Goal: Task Accomplishment & Management: Use online tool/utility

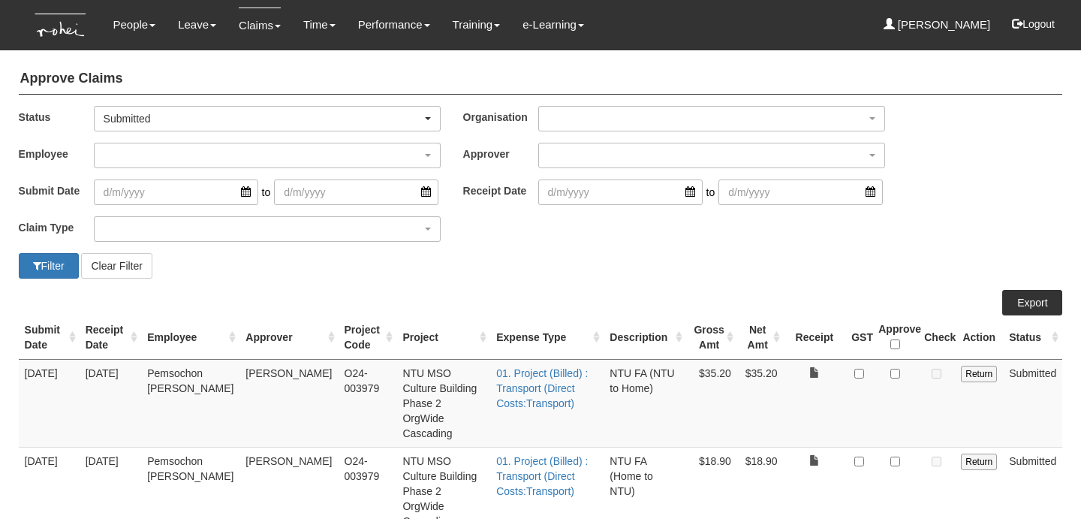
select select "50"
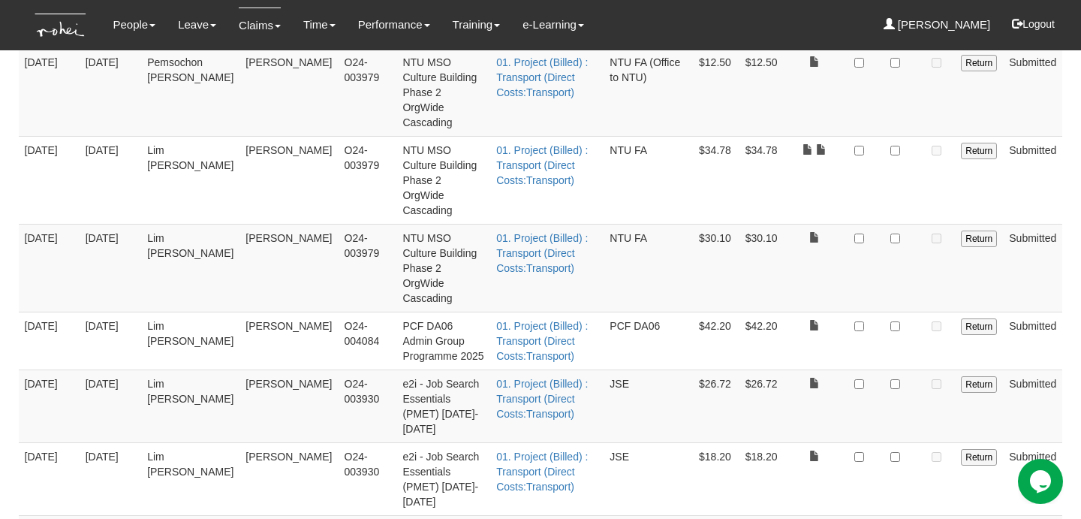
scroll to position [495, 0]
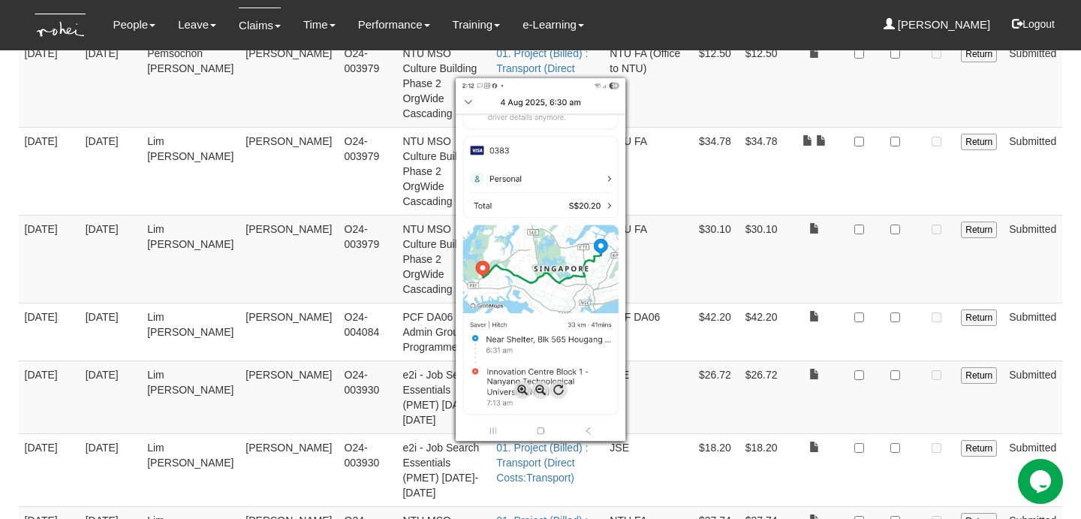
click at [898, 396] on div at bounding box center [540, 259] width 1081 height 519
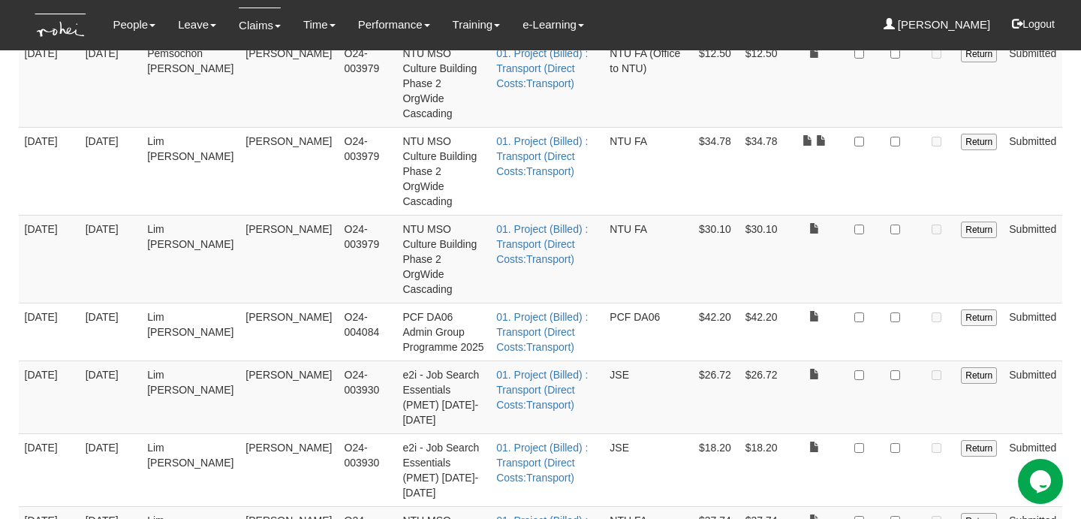
checkbox input "true"
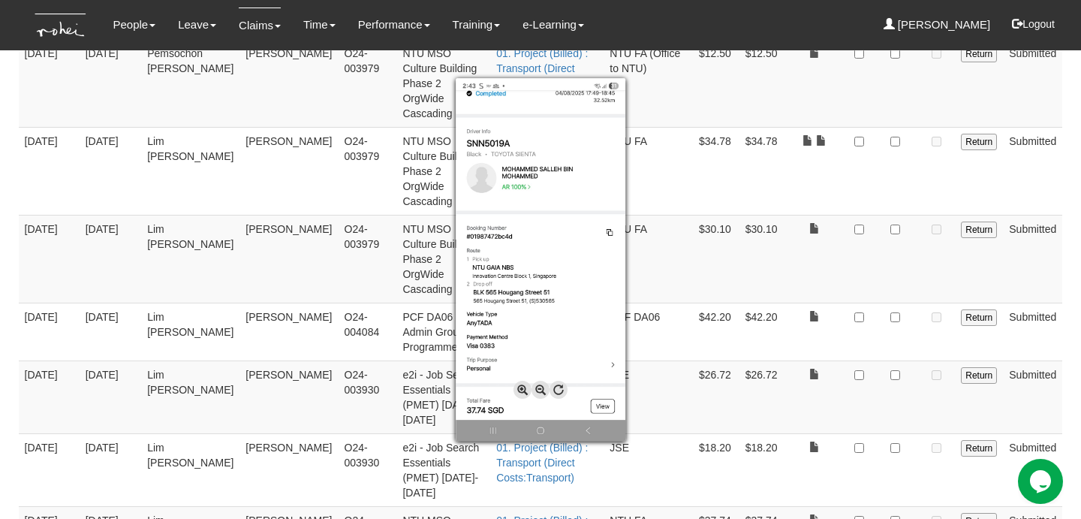
click at [548, 194] on img at bounding box center [541, 259] width 170 height 363
click at [890, 340] on div at bounding box center [540, 259] width 1081 height 519
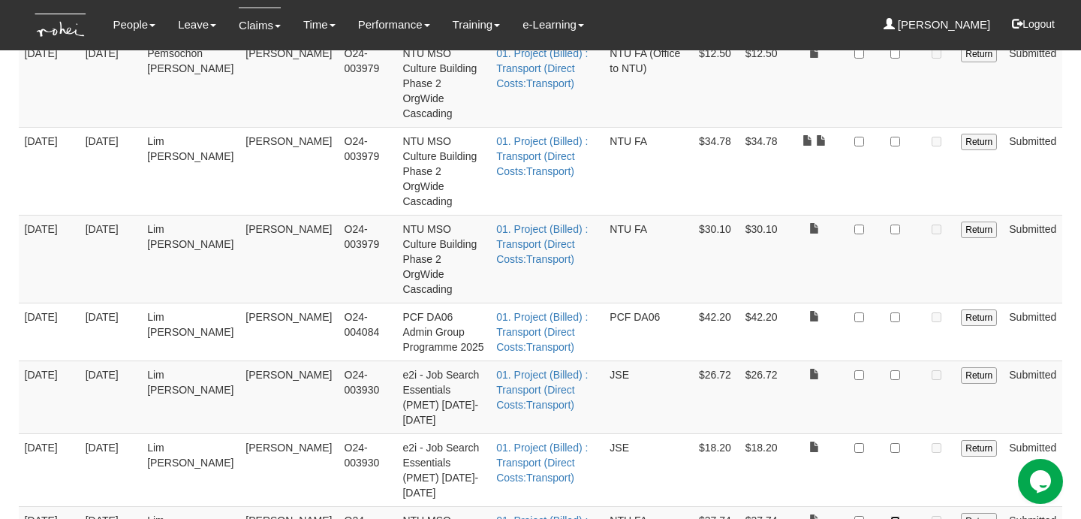
click at [892, 516] on input "checkbox" at bounding box center [895, 521] width 10 height 10
checkbox input "true"
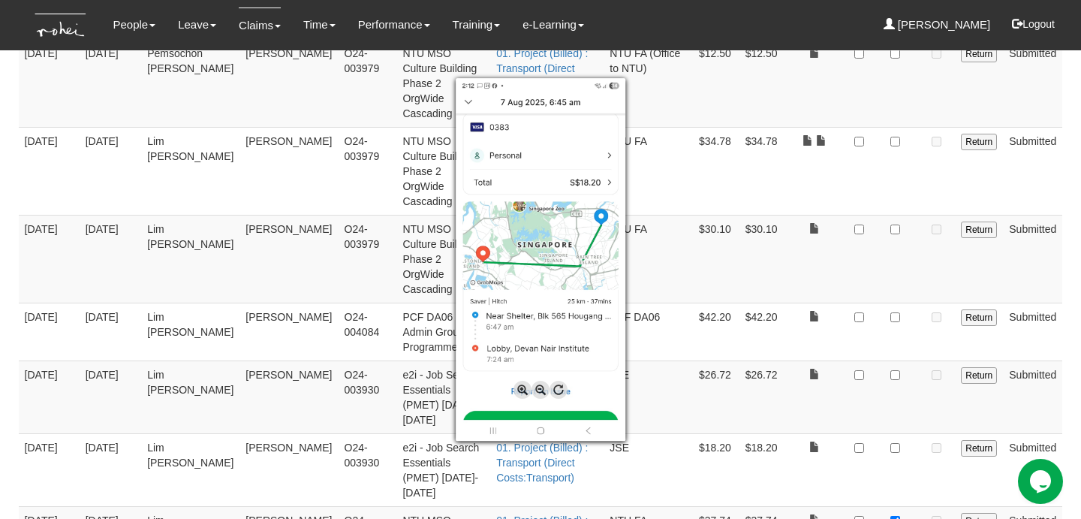
click at [895, 277] on div at bounding box center [540, 259] width 1081 height 519
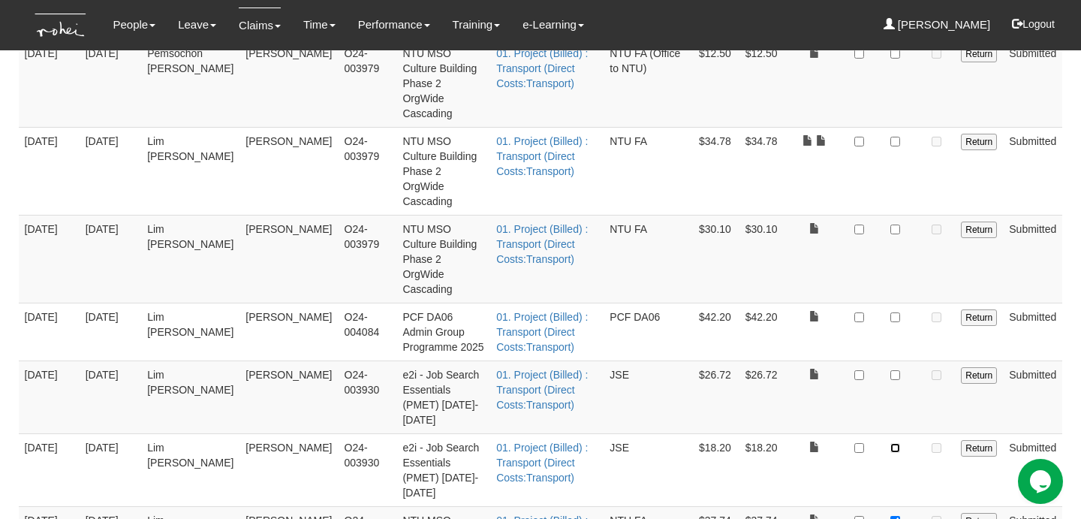
click at [895, 443] on input "checkbox" at bounding box center [895, 448] width 10 height 10
checkbox input "true"
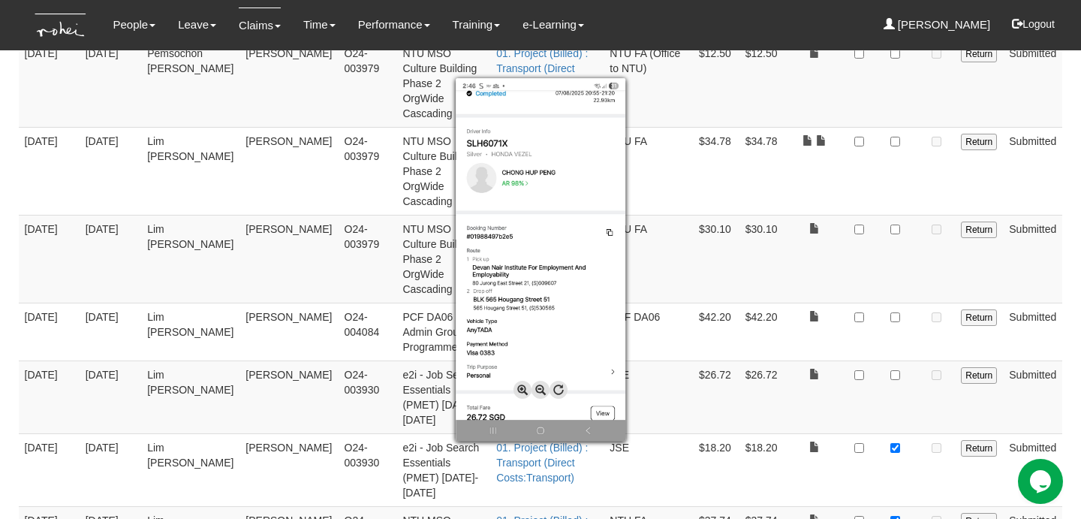
click at [826, 238] on div at bounding box center [540, 259] width 1081 height 519
click at [820, 235] on div at bounding box center [540, 259] width 1081 height 519
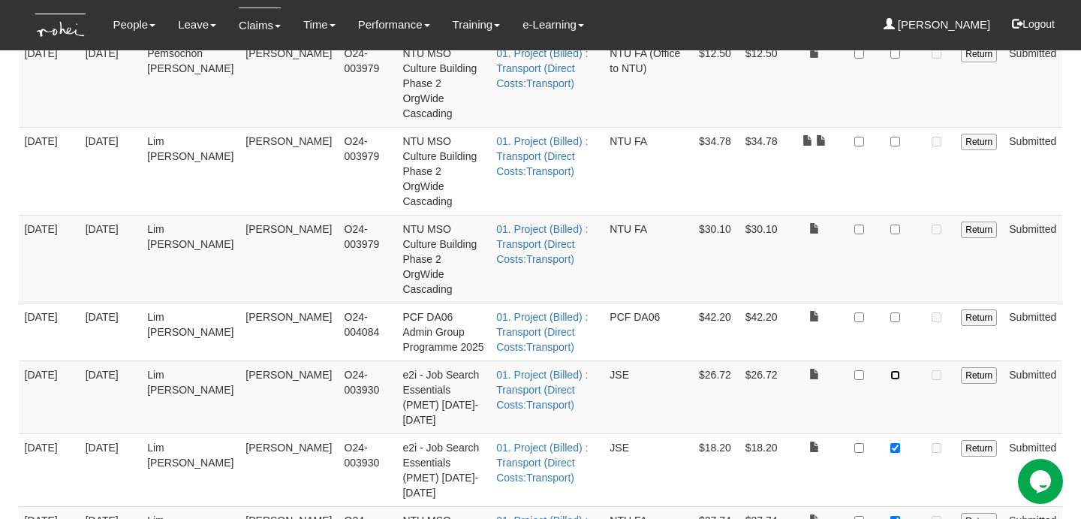
click at [895, 370] on input "checkbox" at bounding box center [895, 375] width 10 height 10
checkbox input "true"
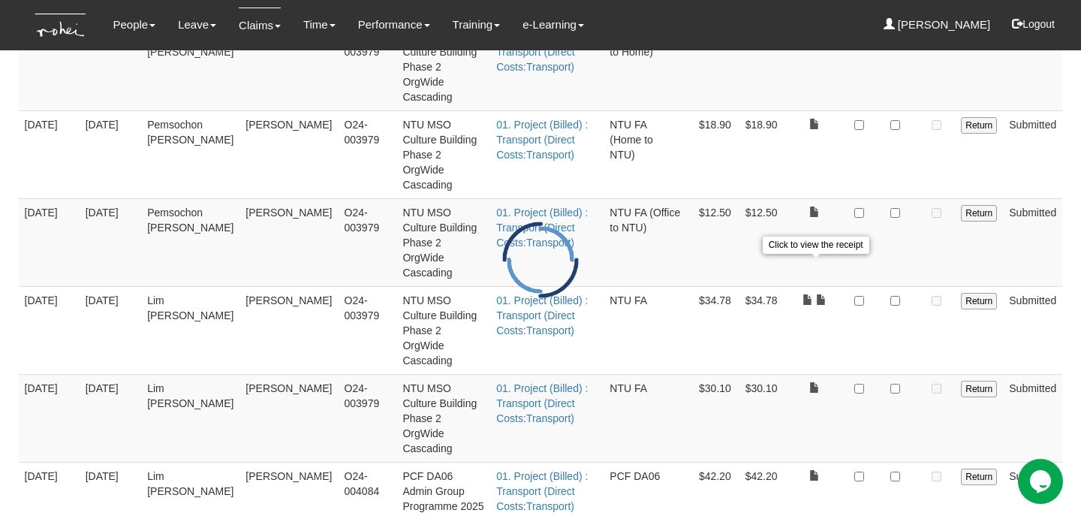
scroll to position [335, 0]
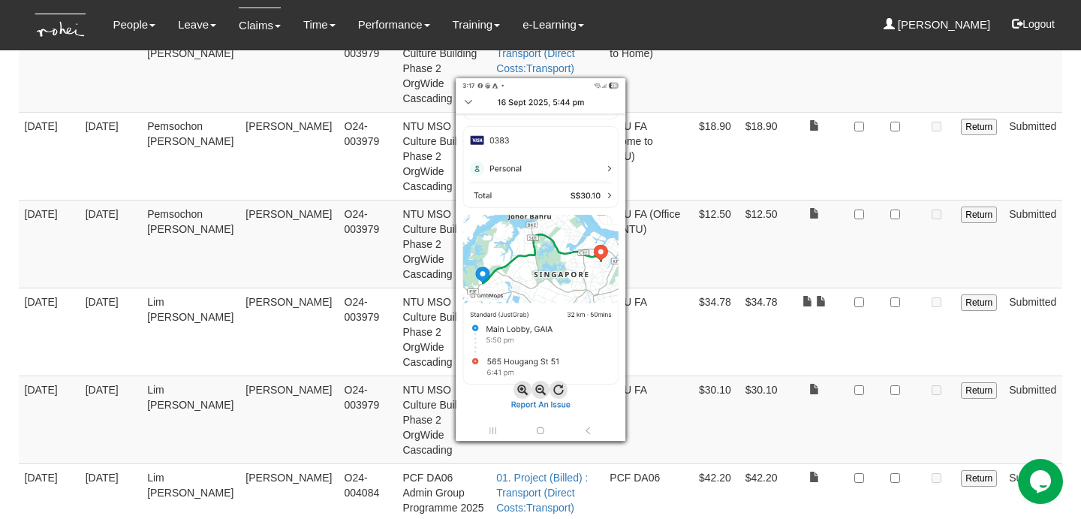
click at [791, 368] on div at bounding box center [540, 259] width 1081 height 519
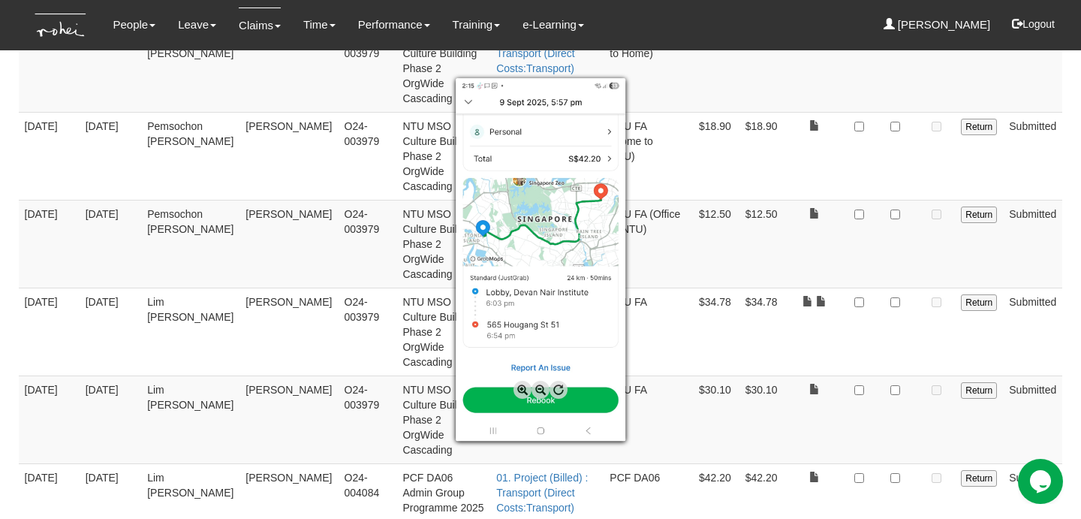
click at [862, 341] on div at bounding box center [540, 259] width 1081 height 519
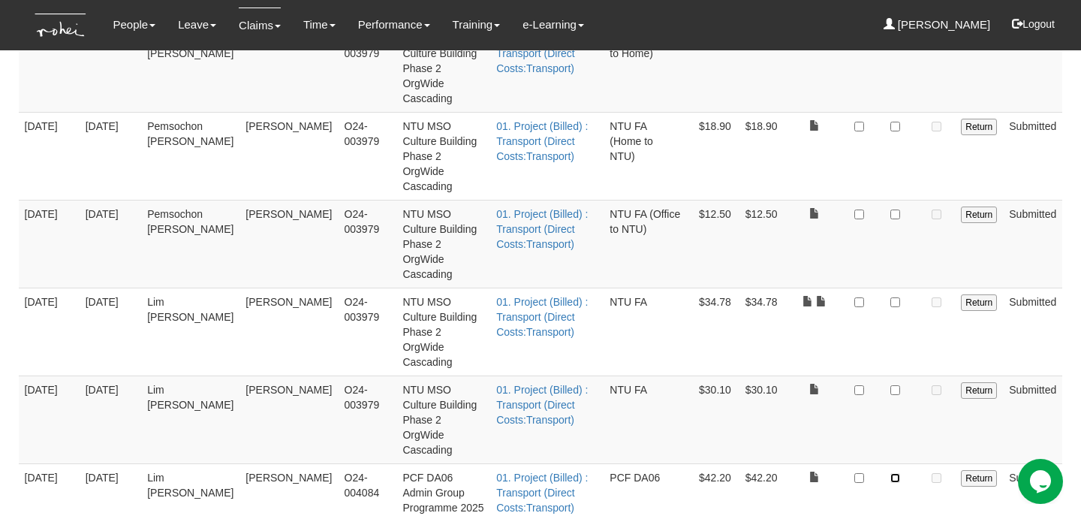
click at [895, 473] on input "checkbox" at bounding box center [895, 478] width 10 height 10
checkbox input "true"
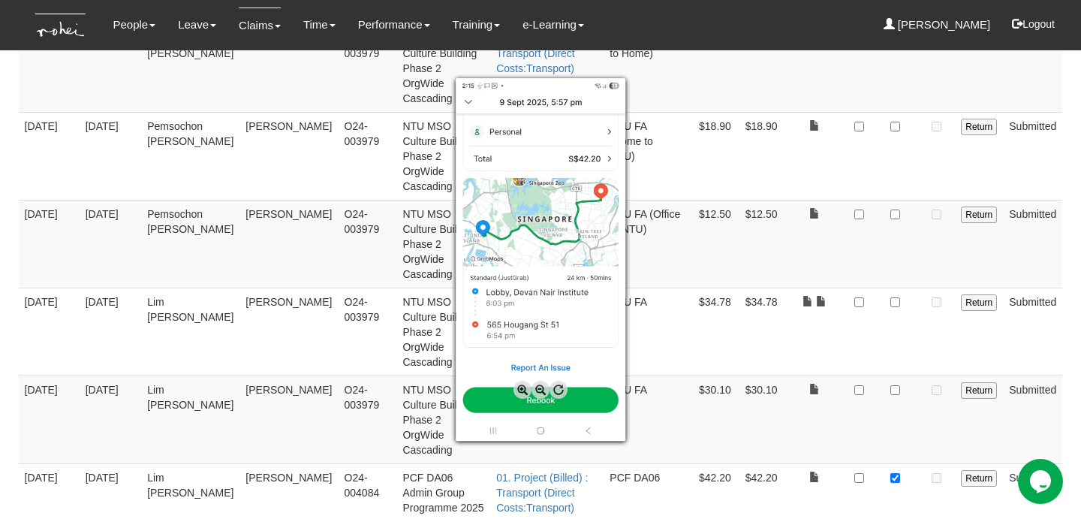
click at [814, 346] on div at bounding box center [540, 259] width 1081 height 519
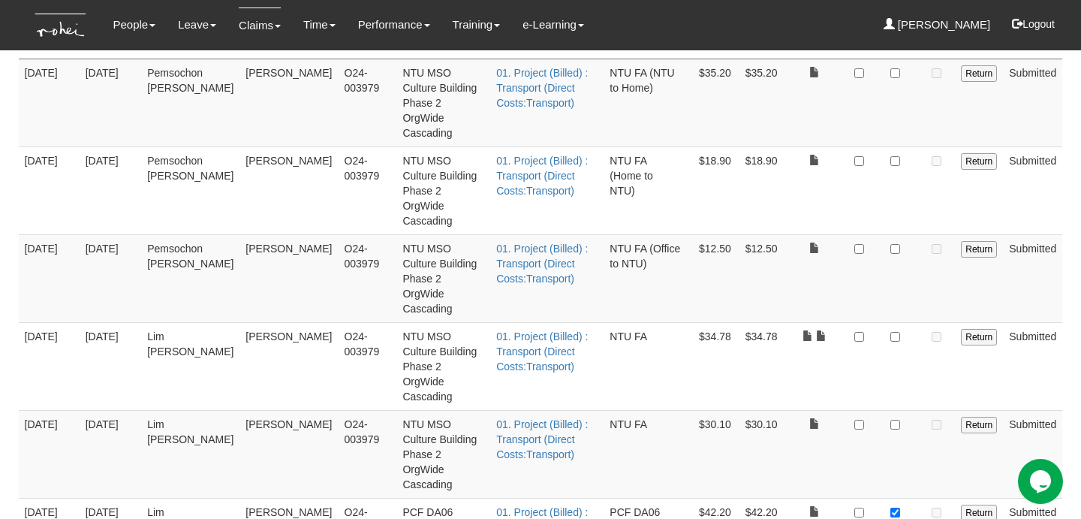
scroll to position [294, 0]
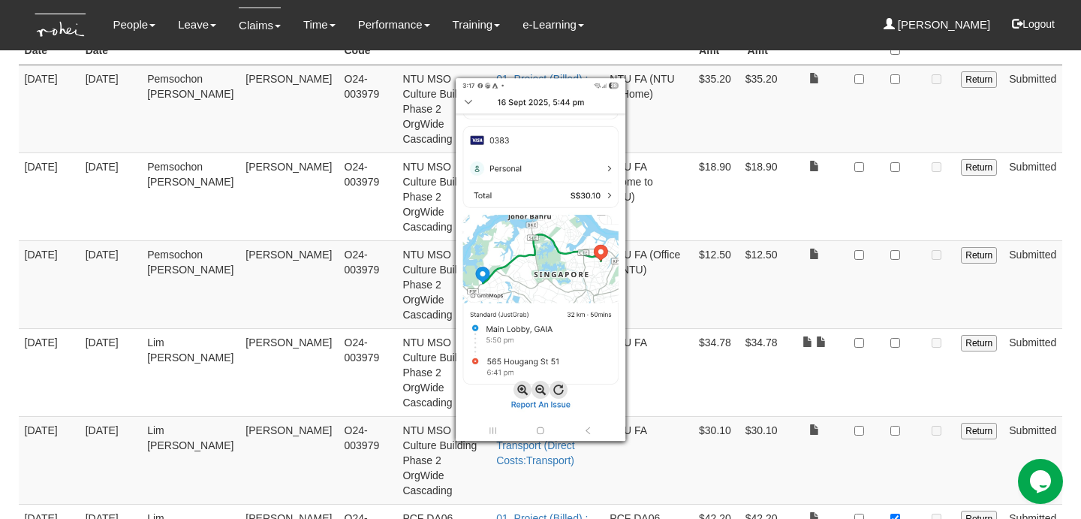
click at [896, 309] on div at bounding box center [540, 259] width 1081 height 519
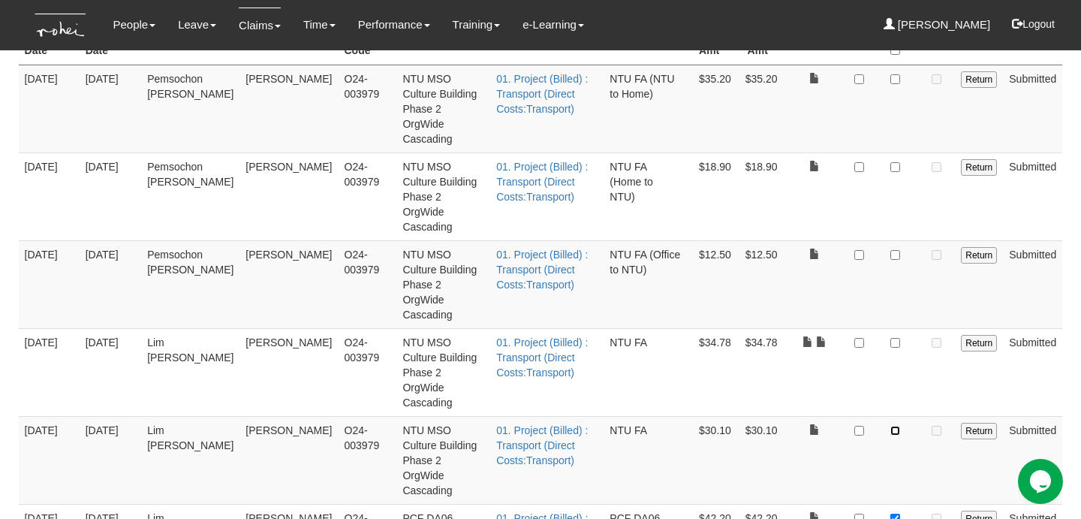
click at [896, 426] on input "checkbox" at bounding box center [895, 431] width 10 height 10
checkbox input "true"
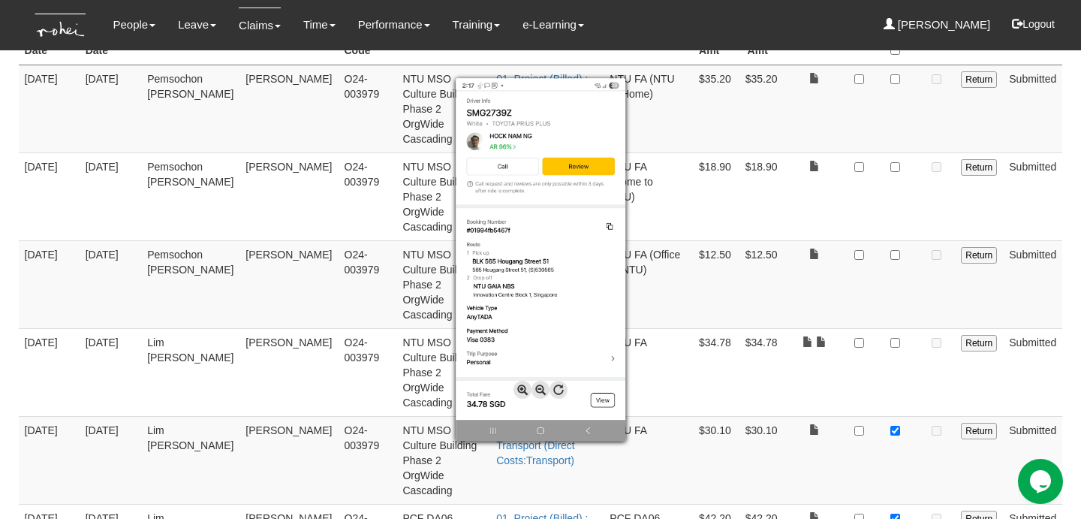
click at [808, 270] on div at bounding box center [540, 259] width 1081 height 519
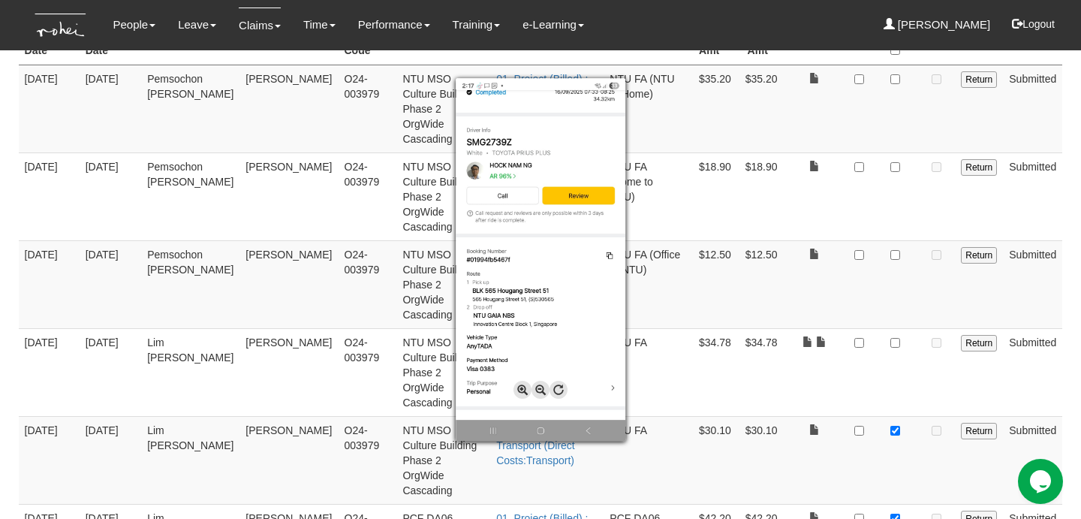
click at [813, 264] on div at bounding box center [540, 259] width 1081 height 519
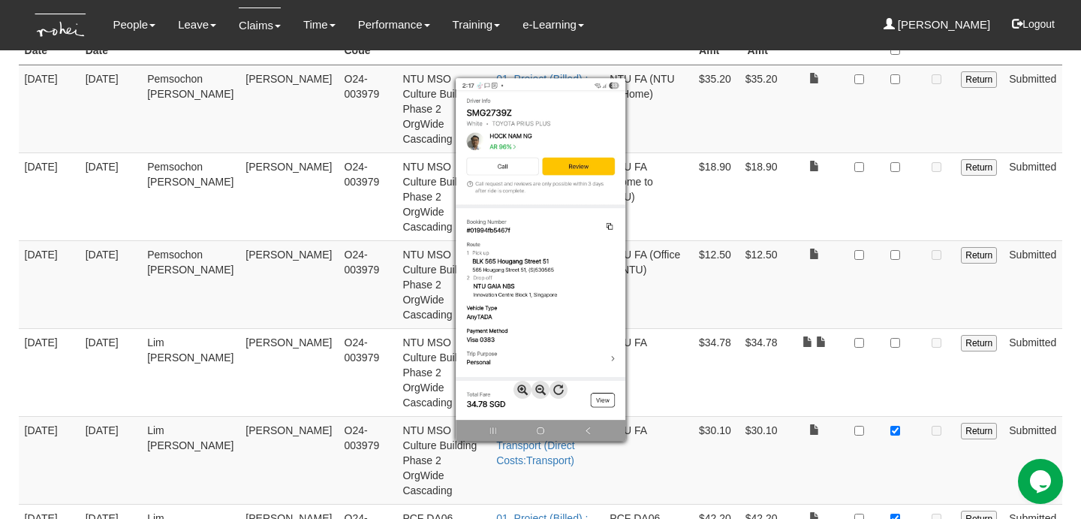
click at [829, 282] on div at bounding box center [540, 259] width 1081 height 519
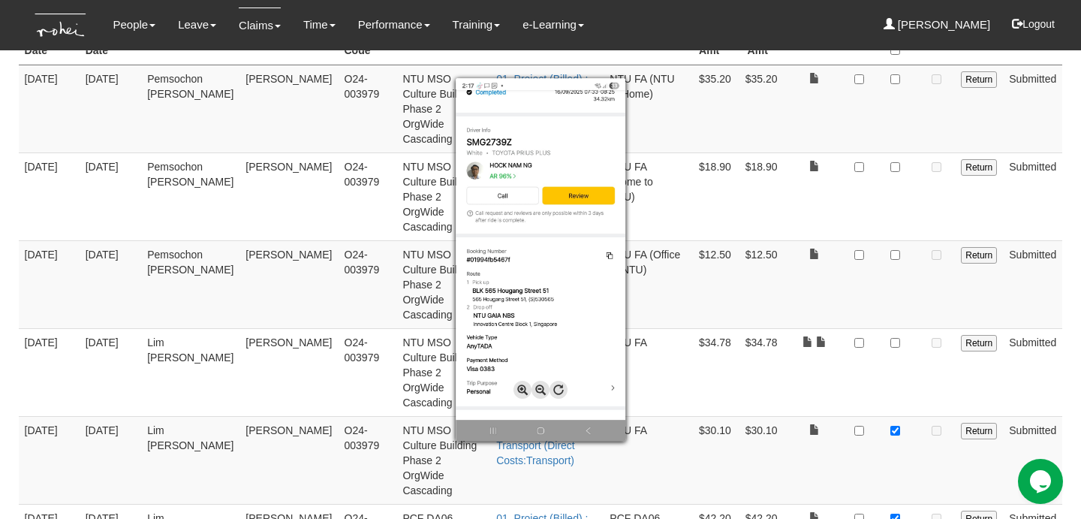
click at [823, 259] on div at bounding box center [540, 259] width 1081 height 519
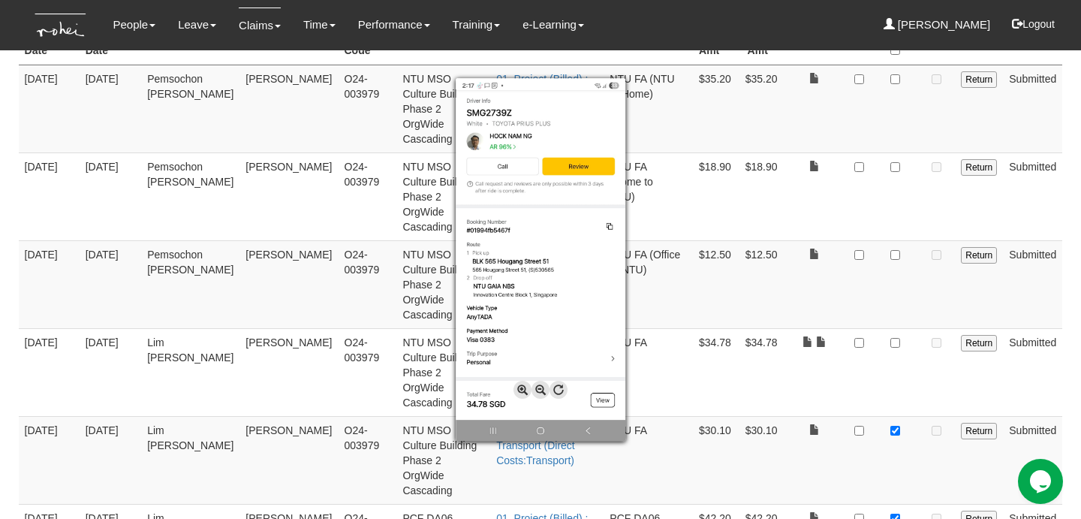
click at [868, 259] on div at bounding box center [540, 259] width 1081 height 519
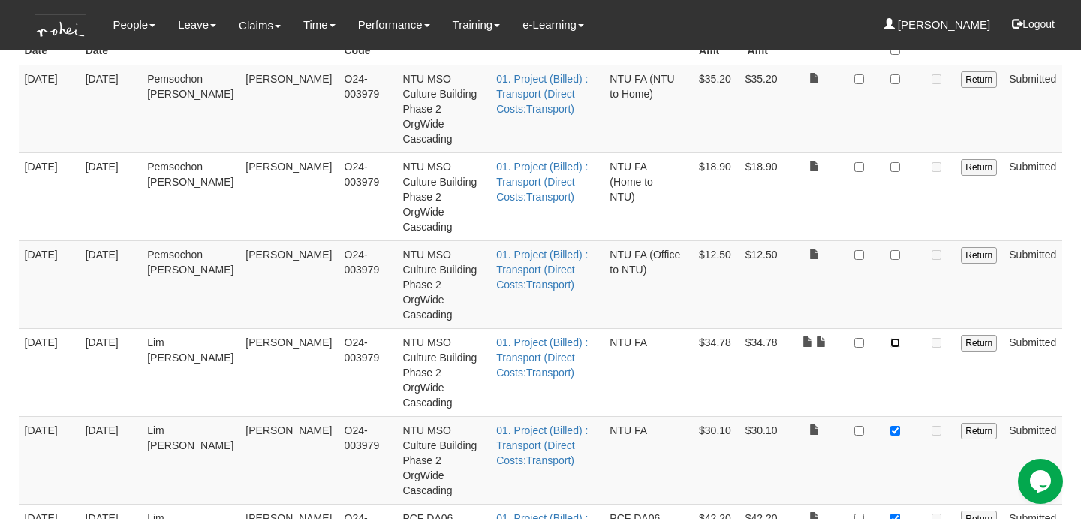
click at [894, 338] on input "checkbox" at bounding box center [895, 343] width 10 height 10
checkbox input "true"
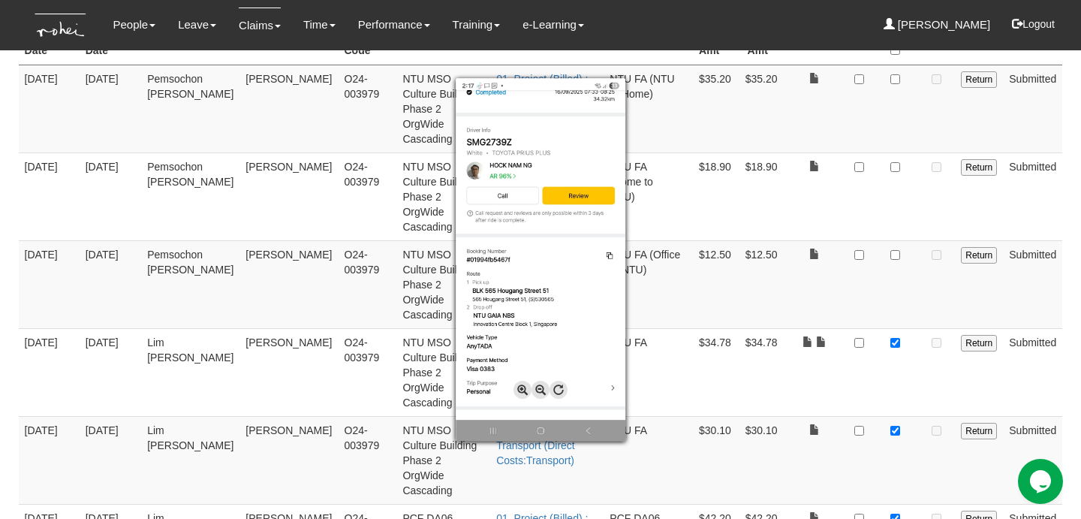
click at [835, 224] on div at bounding box center [540, 259] width 1081 height 519
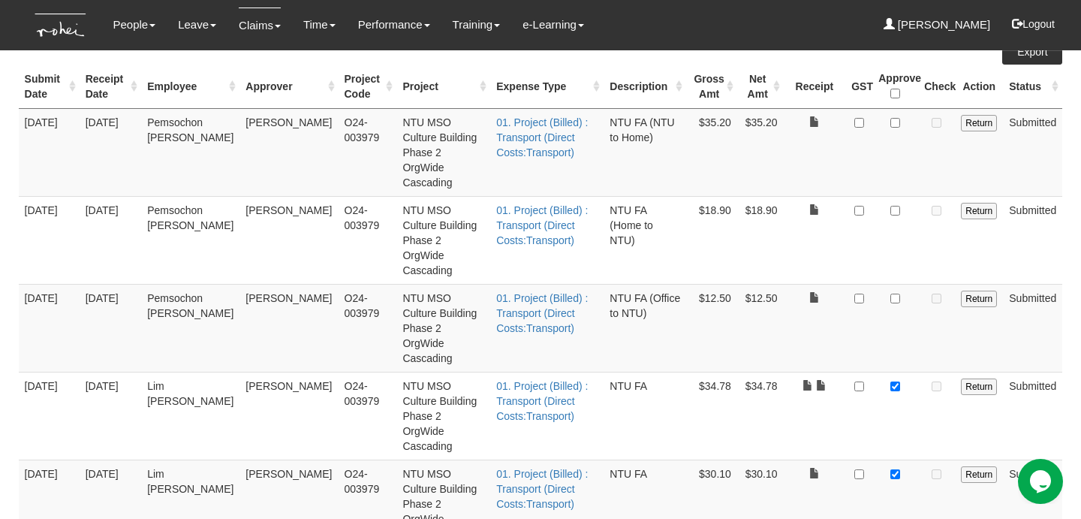
scroll to position [246, 0]
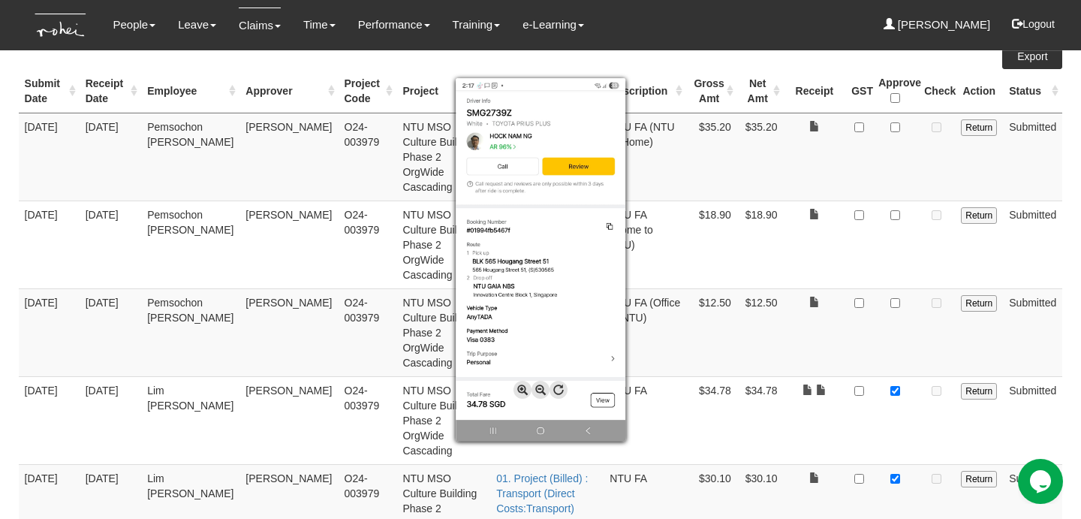
click at [832, 277] on div at bounding box center [540, 259] width 1081 height 519
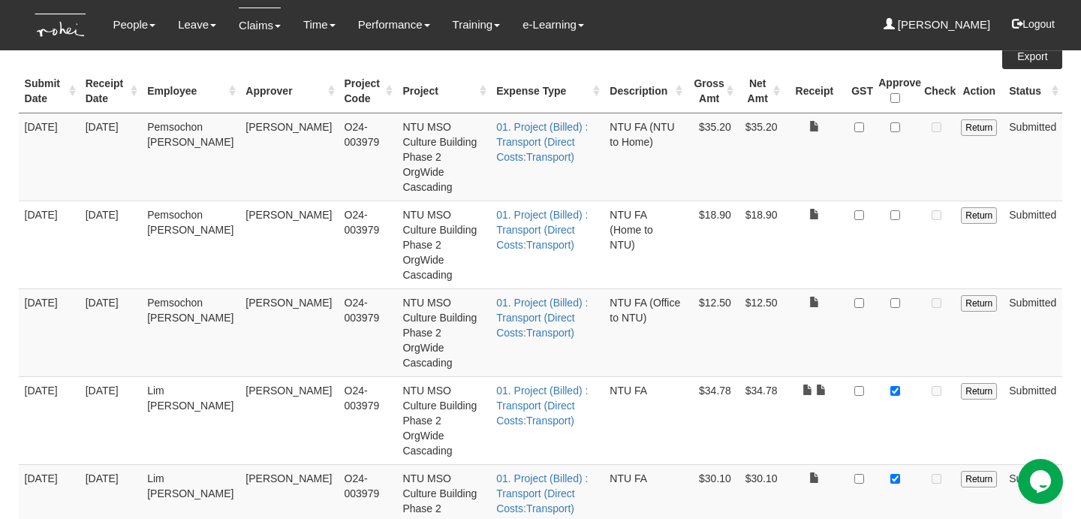
scroll to position [495, 0]
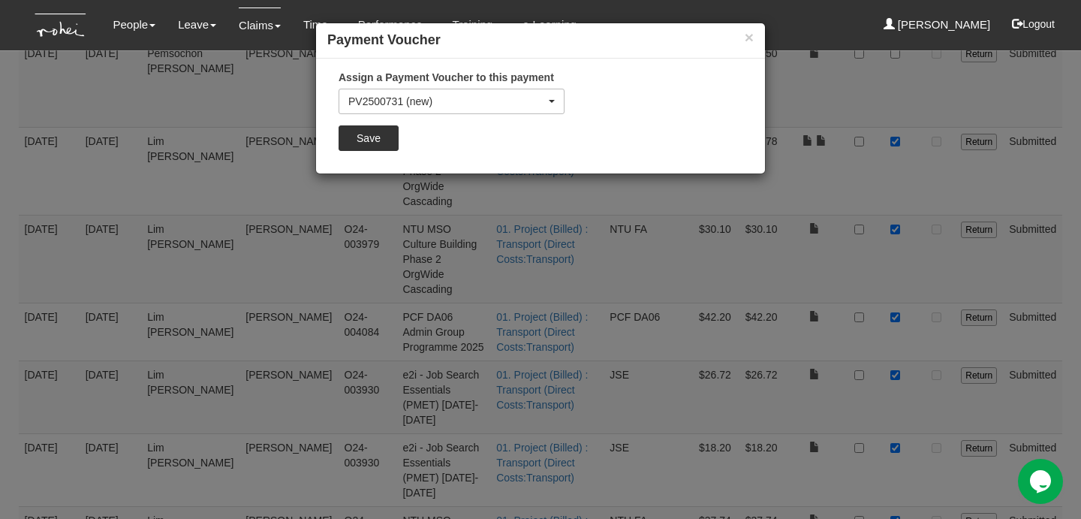
click at [377, 124] on div "Assign a Payment Voucher to this payment PV2500731 (new) PV2500730 PV2500729 PV…" at bounding box center [451, 116] width 248 height 92
click at [378, 125] on input "Save" at bounding box center [368, 138] width 60 height 26
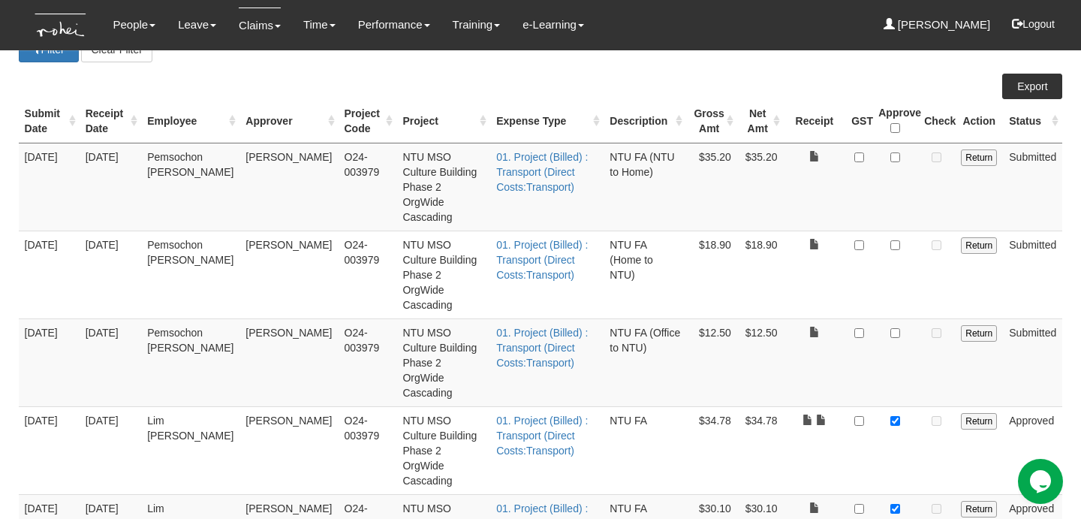
scroll to position [215, 0]
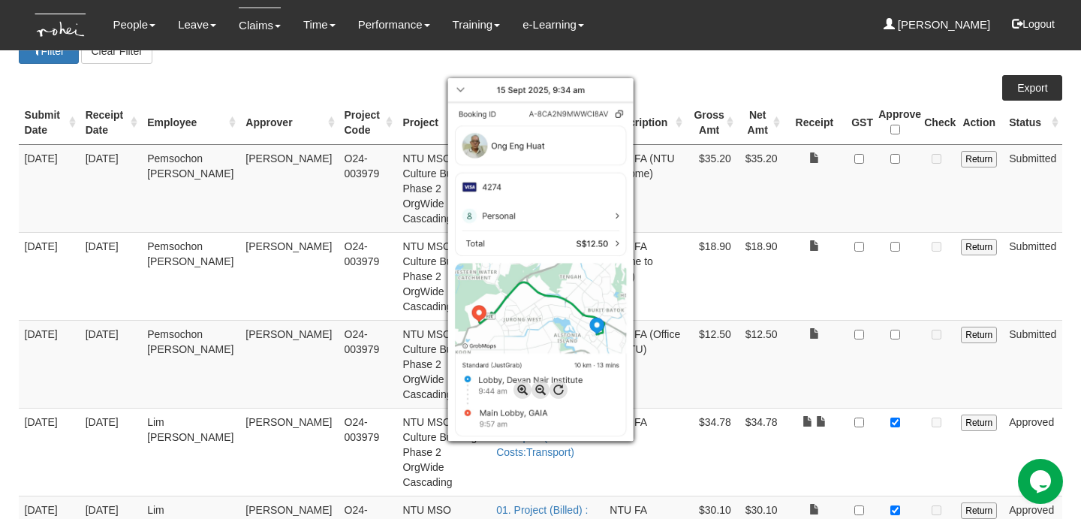
click at [837, 286] on div at bounding box center [540, 259] width 1081 height 519
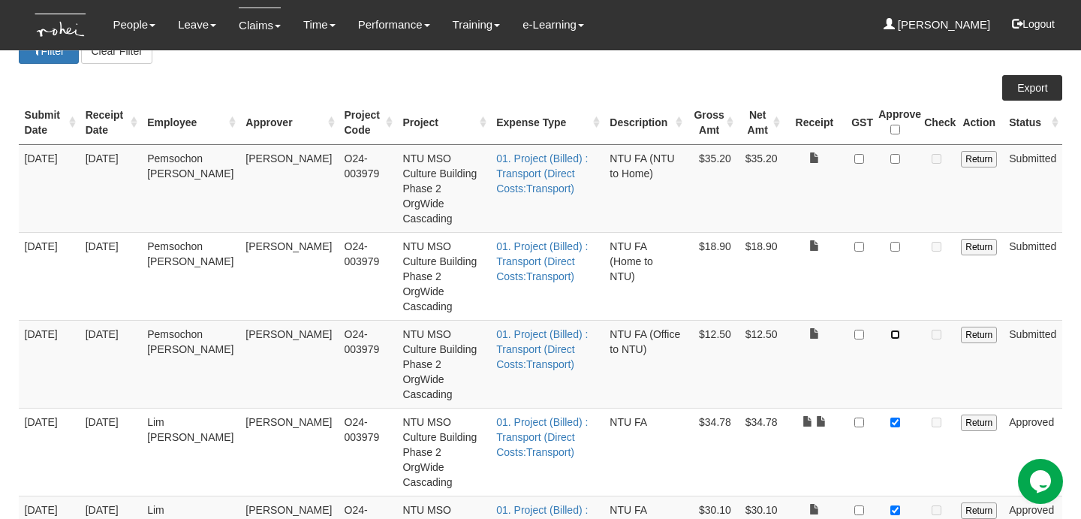
click at [896, 329] on input "checkbox" at bounding box center [895, 334] width 10 height 10
checkbox input "true"
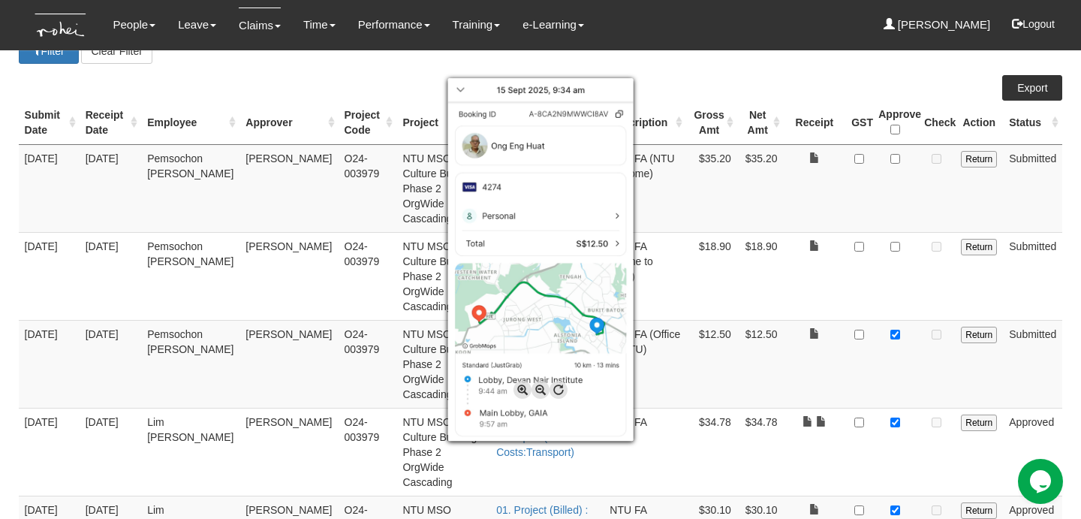
click at [794, 291] on div at bounding box center [540, 259] width 1081 height 519
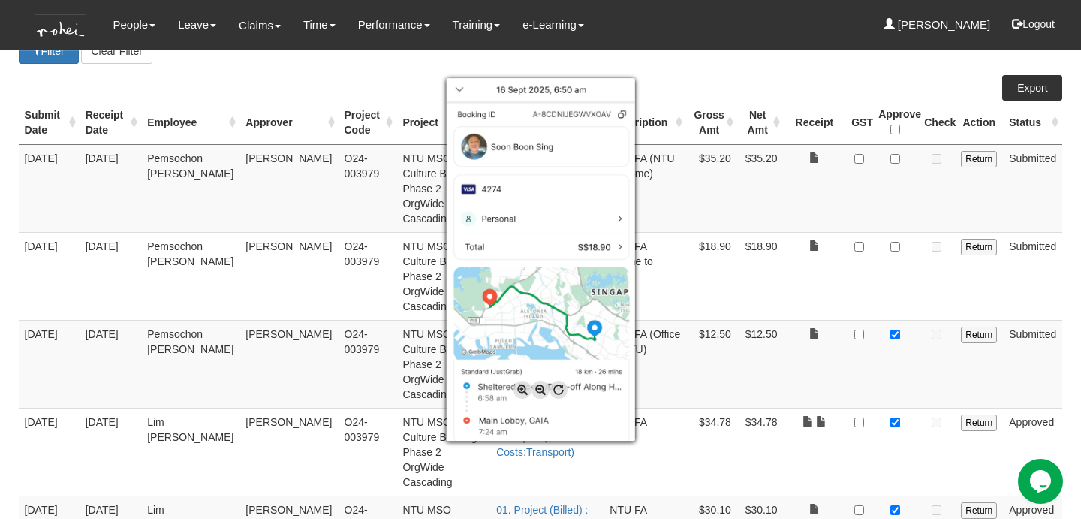
click at [847, 242] on div at bounding box center [540, 259] width 1081 height 519
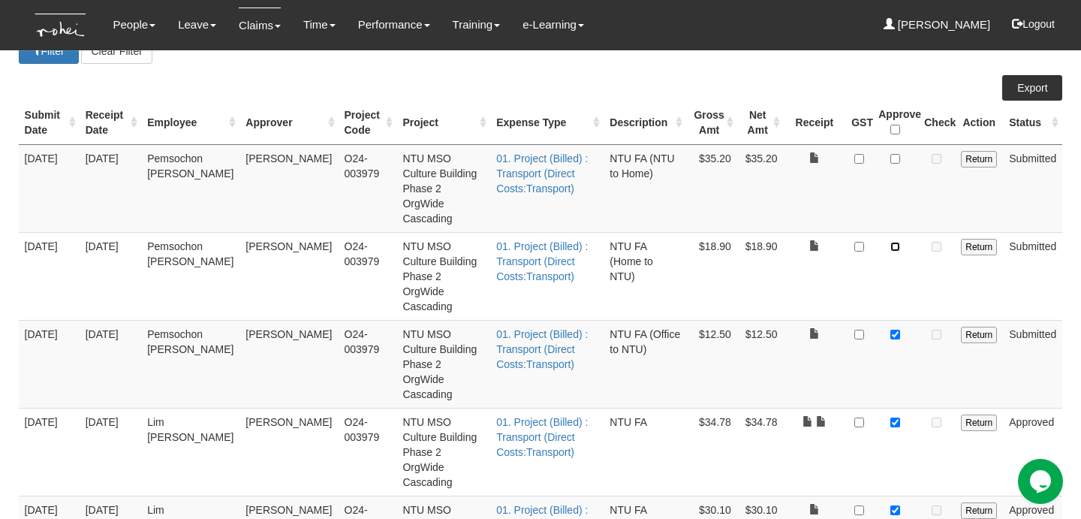
click at [895, 242] on input "checkbox" at bounding box center [895, 247] width 10 height 10
checkbox input "true"
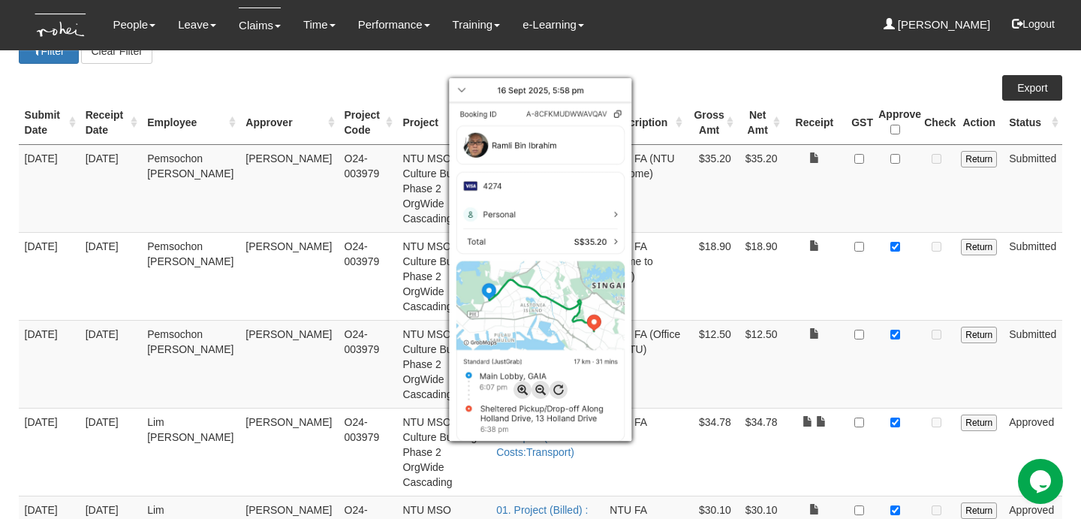
click at [825, 173] on div at bounding box center [540, 259] width 1081 height 519
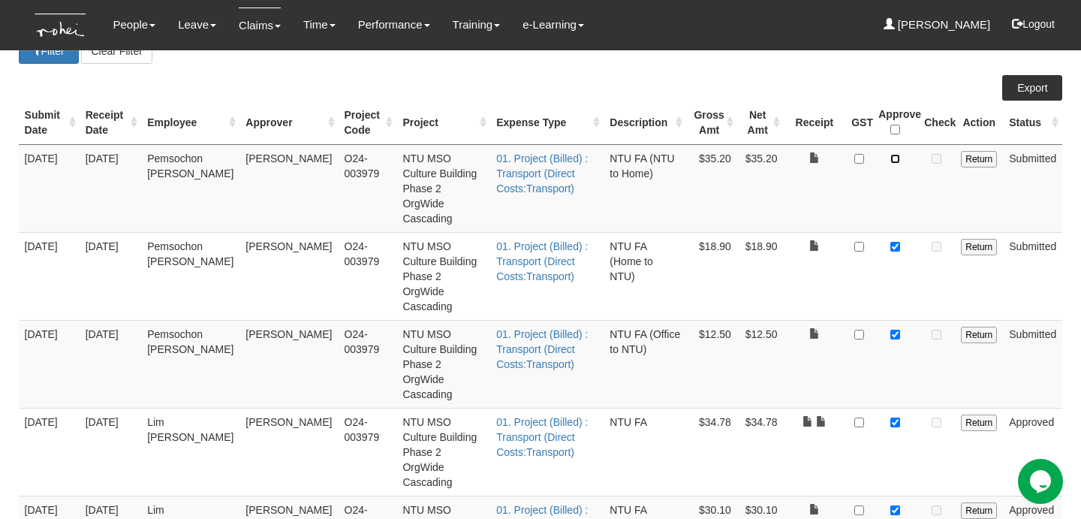
click at [900, 154] on input "checkbox" at bounding box center [895, 159] width 10 height 10
checkbox input "true"
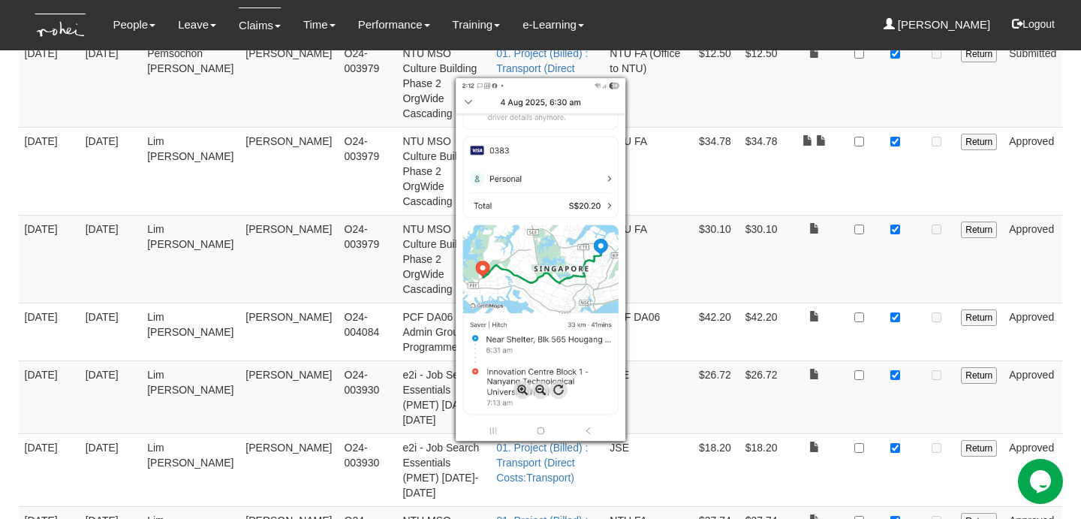
click at [803, 462] on div at bounding box center [540, 259] width 1081 height 519
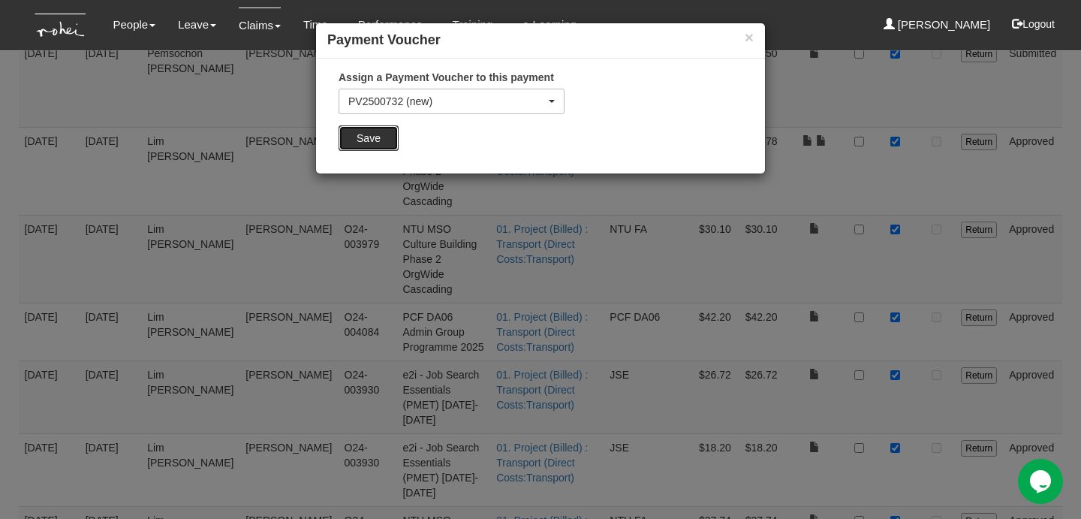
click at [395, 129] on input "Save" at bounding box center [368, 138] width 60 height 26
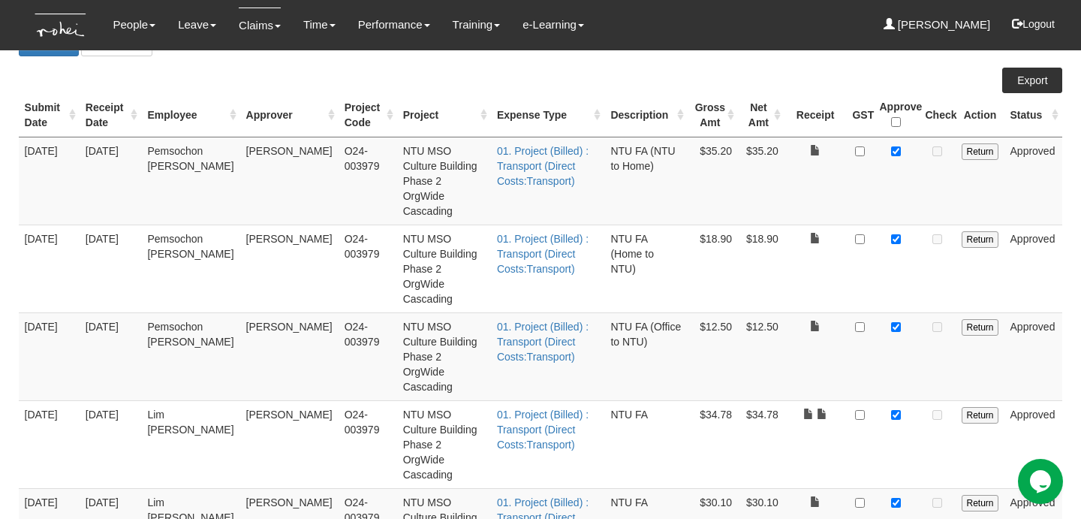
scroll to position [5, 0]
